Goal: Check status: Check status

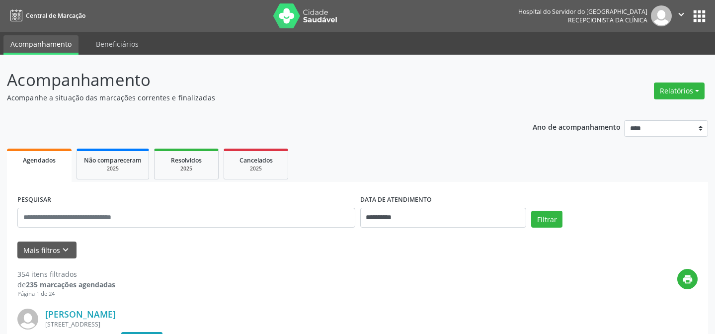
click at [224, 215] on input "text" at bounding box center [186, 218] width 338 height 20
type input "**********"
click at [531, 211] on button "Filtrar" at bounding box center [546, 219] width 31 height 17
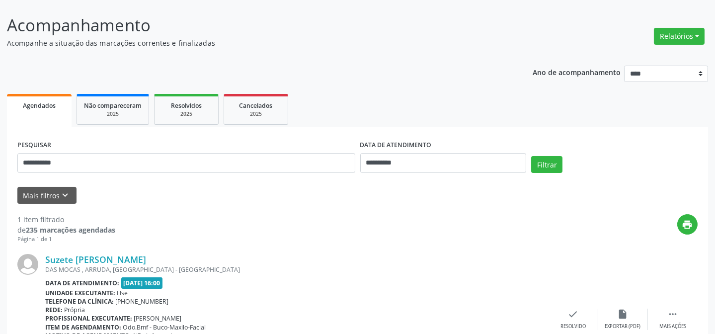
scroll to position [133, 0]
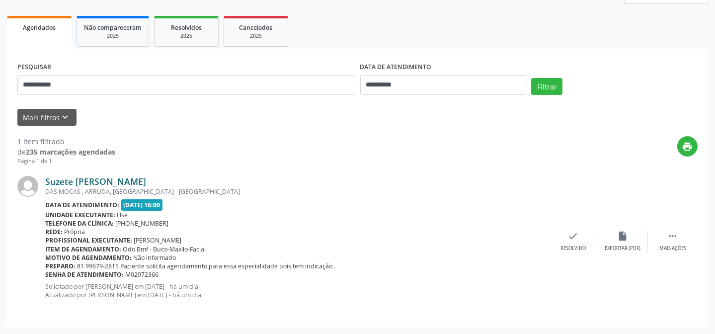
click at [126, 179] on link "Suzete [PERSON_NAME]" at bounding box center [95, 181] width 101 height 11
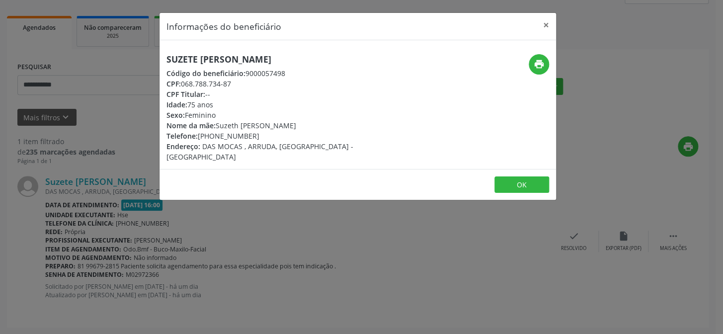
click at [263, 56] on h5 "Suzete [PERSON_NAME]" at bounding box center [291, 59] width 250 height 10
click at [537, 68] on icon "print" at bounding box center [538, 64] width 11 height 11
click at [545, 23] on button "×" at bounding box center [546, 25] width 20 height 24
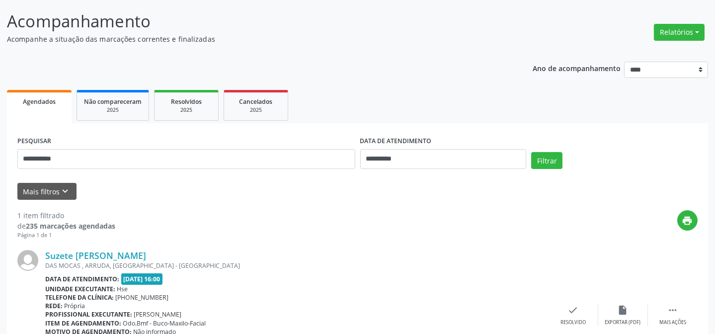
scroll to position [0, 0]
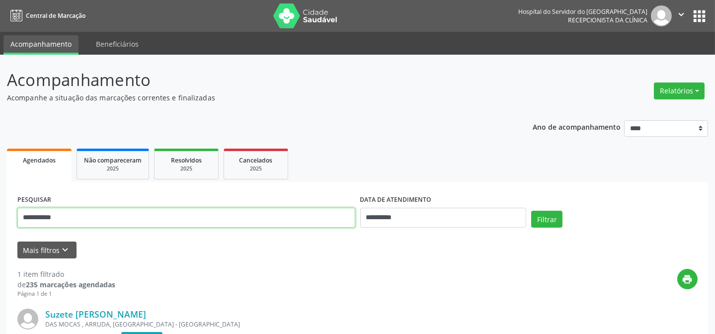
click at [86, 214] on input "**********" at bounding box center [186, 218] width 338 height 20
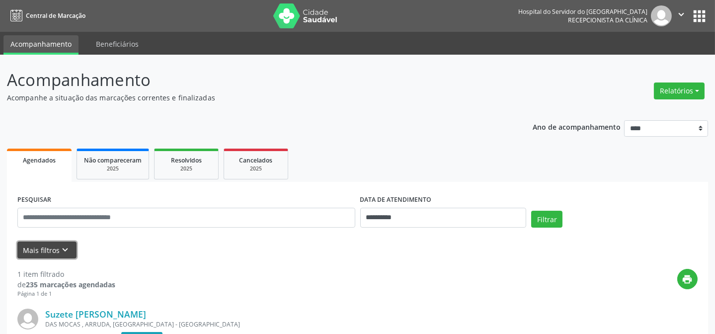
click at [54, 244] on button "Mais filtros keyboard_arrow_down" at bounding box center [46, 249] width 59 height 17
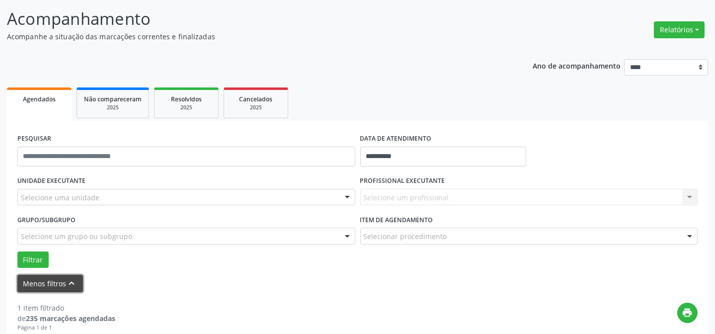
scroll to position [45, 0]
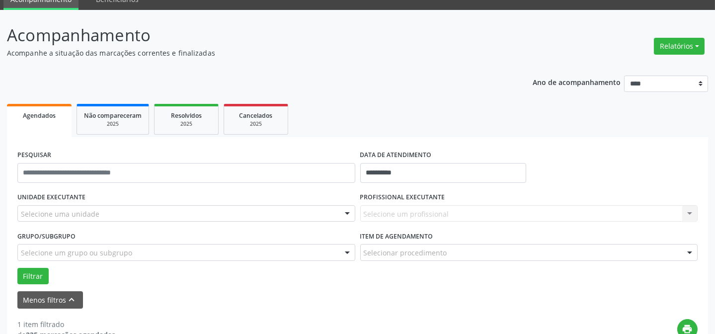
click at [130, 209] on div "Selecione uma unidade" at bounding box center [186, 213] width 338 height 17
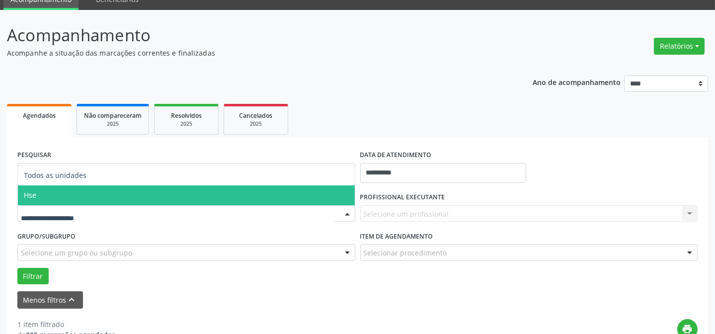
click at [129, 199] on span "Hse" at bounding box center [186, 195] width 337 height 20
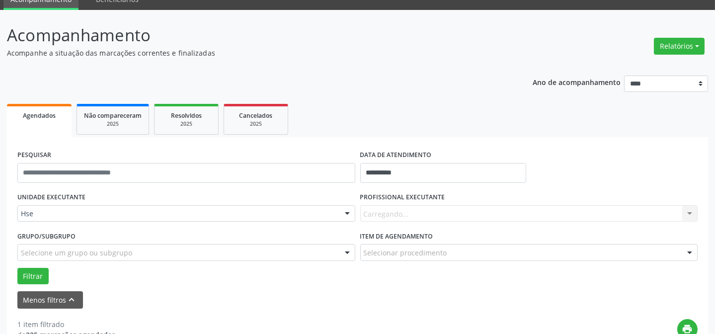
click at [132, 252] on div "Selecione um grupo ou subgrupo" at bounding box center [186, 252] width 338 height 17
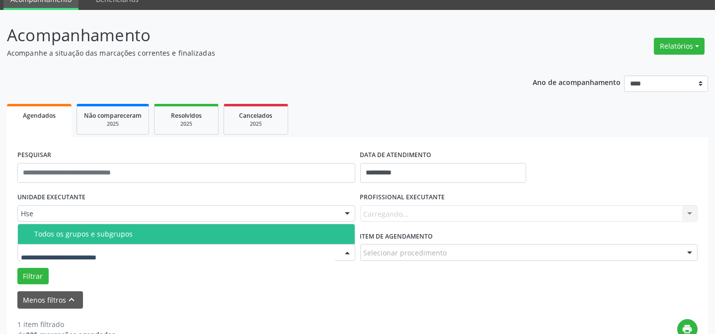
click at [148, 234] on div "Todos os grupos e subgrupos" at bounding box center [191, 234] width 314 height 8
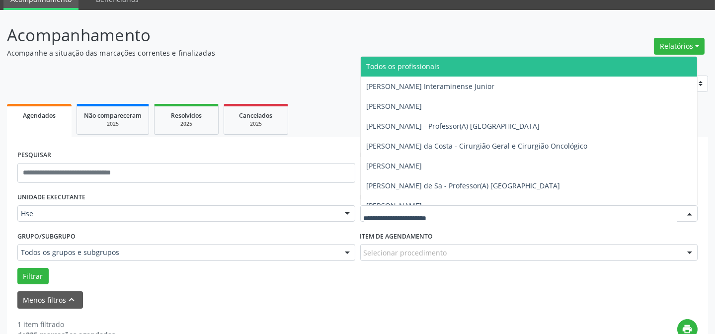
click at [490, 208] on div at bounding box center [529, 213] width 338 height 17
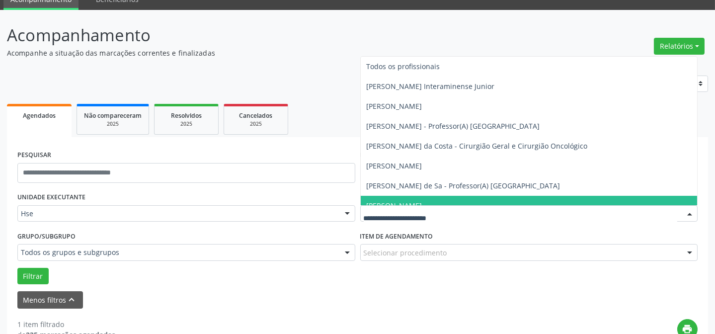
click at [415, 218] on input "text" at bounding box center [521, 219] width 314 height 20
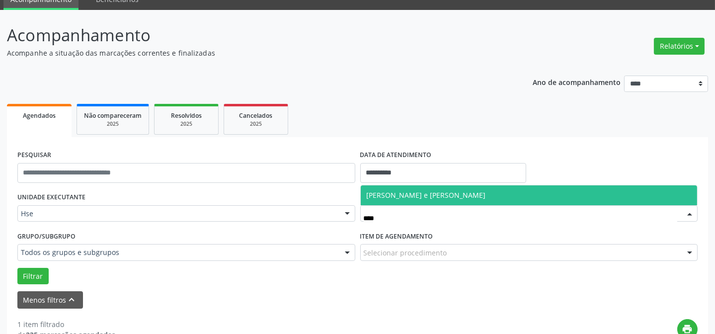
type input "*****"
click at [422, 195] on span "[PERSON_NAME] e [PERSON_NAME]" at bounding box center [425, 194] width 119 height 9
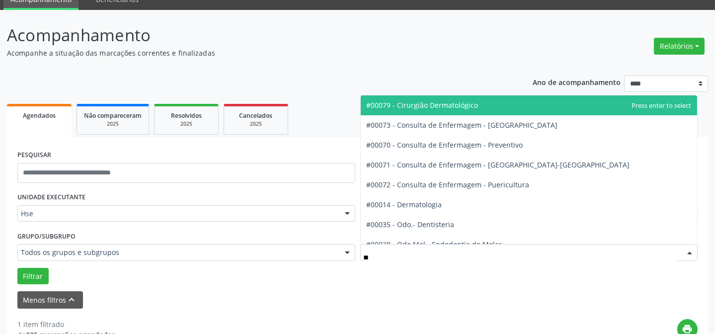
type input "***"
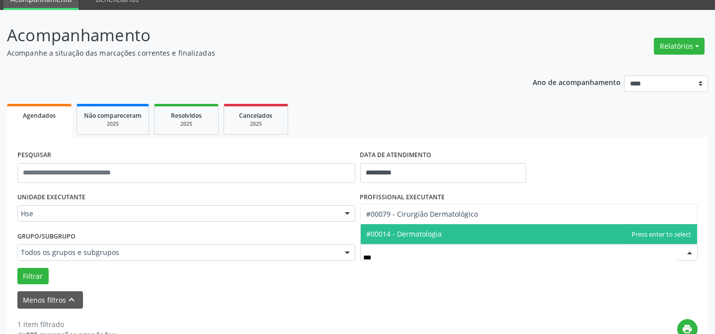
click at [419, 235] on span "#00014 - Dermatologia" at bounding box center [403, 233] width 75 height 9
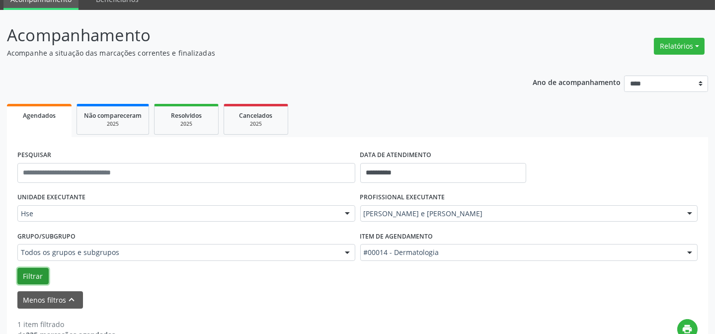
click at [35, 281] on button "Filtrar" at bounding box center [32, 276] width 31 height 17
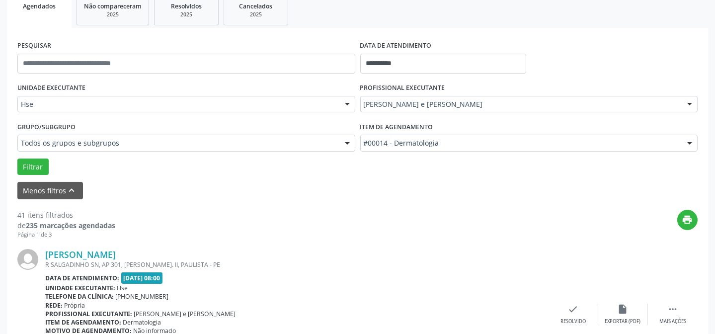
scroll to position [0, 0]
